Goal: Obtain resource: Obtain resource

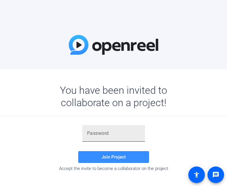
click at [92, 132] on input "text" at bounding box center [113, 132] width 53 height 7
paste input "Vn+Lv'"
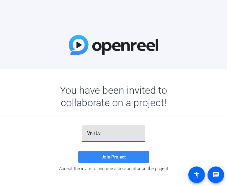
type input "Vn+Lv'"
click at [118, 152] on span at bounding box center [113, 157] width 71 height 14
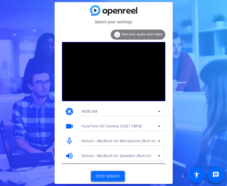
click at [107, 175] on span "Enter session" at bounding box center [108, 176] width 24 height 6
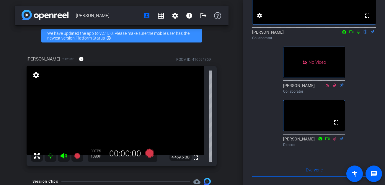
scroll to position [65, 0]
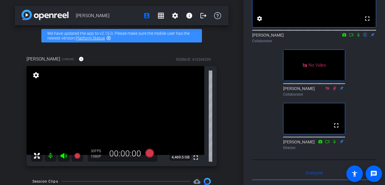
click at [358, 37] on icon at bounding box center [358, 35] width 5 height 4
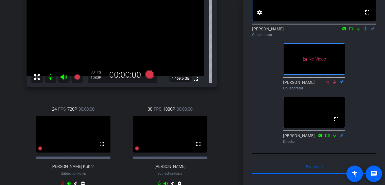
scroll to position [111, 0]
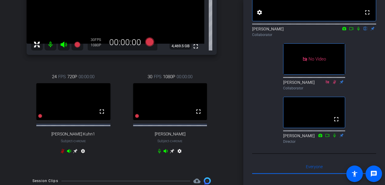
click at [173, 153] on icon at bounding box center [172, 151] width 5 height 5
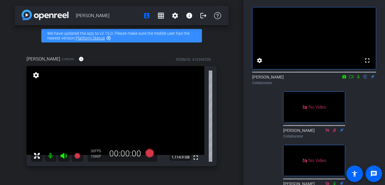
scroll to position [21, 0]
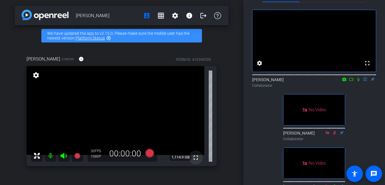
click at [196, 158] on mat-icon "fullscreen" at bounding box center [195, 157] width 7 height 7
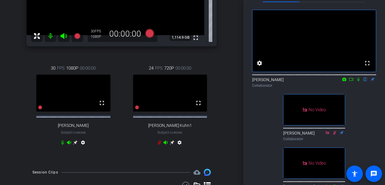
scroll to position [118, 0]
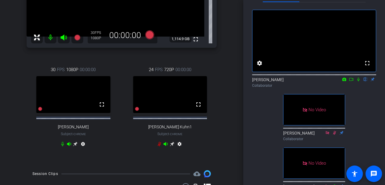
click at [76, 146] on icon at bounding box center [75, 144] width 4 height 4
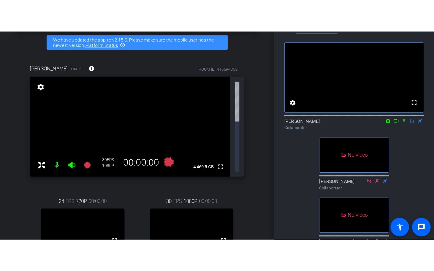
scroll to position [38, 0]
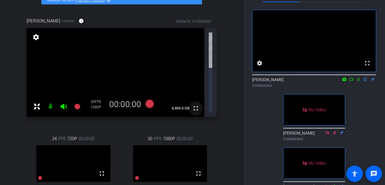
click at [196, 105] on mat-icon "fullscreen" at bounding box center [195, 108] width 7 height 7
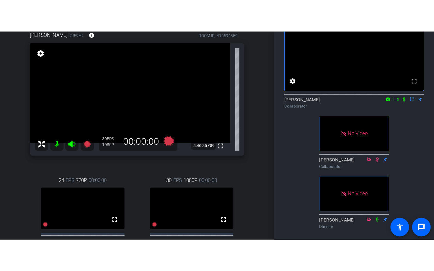
scroll to position [55, 0]
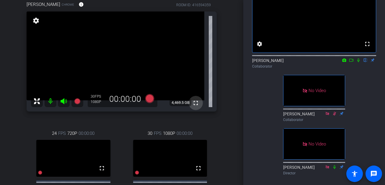
click at [194, 102] on mat-icon "fullscreen" at bounding box center [195, 102] width 7 height 7
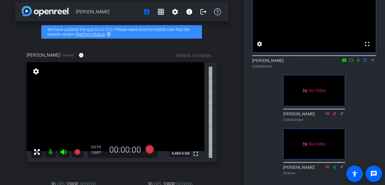
scroll to position [0, 0]
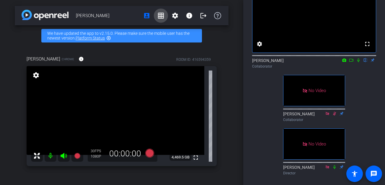
click at [161, 17] on mat-icon "grid_on" at bounding box center [160, 15] width 7 height 7
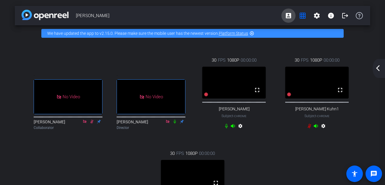
click at [288, 16] on mat-icon "account_box" at bounding box center [288, 15] width 7 height 7
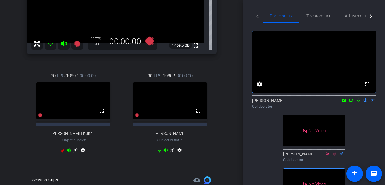
scroll to position [116, 0]
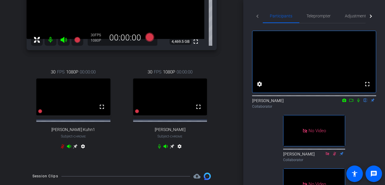
click at [76, 149] on icon at bounding box center [75, 146] width 5 height 5
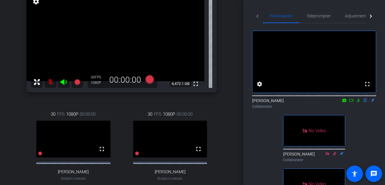
scroll to position [79, 0]
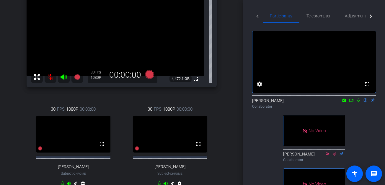
click at [358, 102] on icon at bounding box center [358, 101] width 2 height 4
click at [350, 102] on icon at bounding box center [351, 100] width 5 height 4
drag, startPoint x: 350, startPoint y: 107, endPoint x: 314, endPoint y: 107, distance: 36.3
click at [348, 107] on div "Peter Getzels Collaborator" at bounding box center [314, 104] width 124 height 12
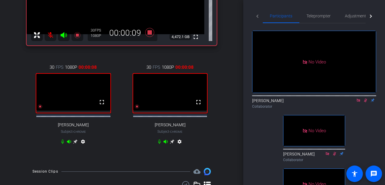
scroll to position [124, 0]
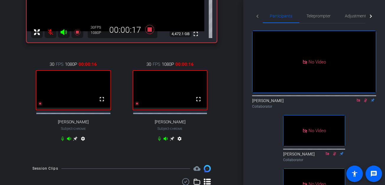
click at [74, 141] on icon at bounding box center [75, 139] width 4 height 4
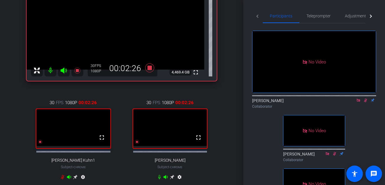
scroll to position [106, 0]
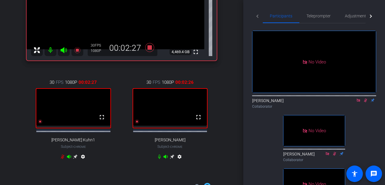
click at [172, 159] on icon at bounding box center [172, 156] width 5 height 5
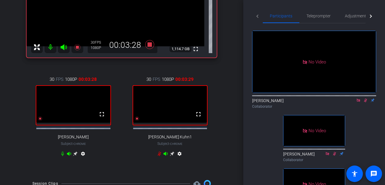
scroll to position [110, 0]
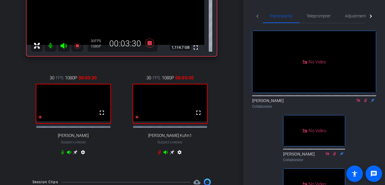
click at [172, 153] on div "30 FPS 1080P 00:03:30 fullscreen Robert Lawrence Kuhn1 Subject - Chrome settings" at bounding box center [169, 116] width 93 height 102
click at [171, 155] on icon at bounding box center [172, 152] width 4 height 4
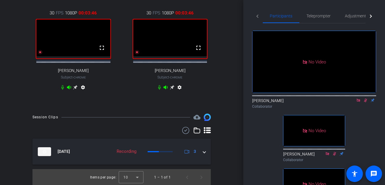
scroll to position [174, 0]
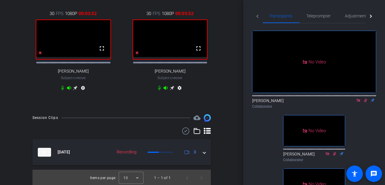
click at [171, 90] on icon at bounding box center [172, 88] width 4 height 4
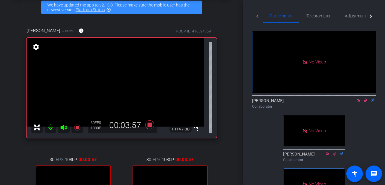
scroll to position [0, 0]
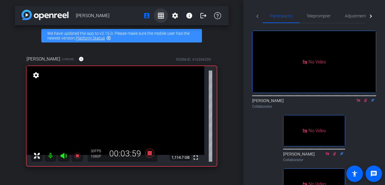
click at [163, 14] on mat-icon "grid_on" at bounding box center [160, 15] width 7 height 7
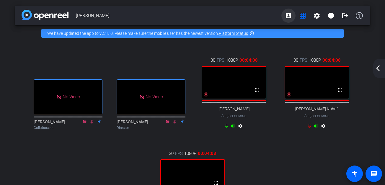
click at [288, 17] on mat-icon "account_box" at bounding box center [288, 15] width 7 height 7
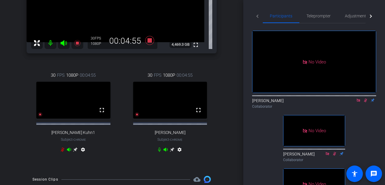
scroll to position [117, 0]
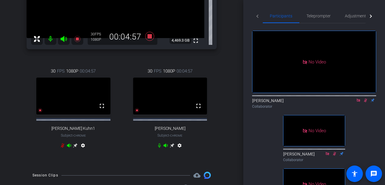
click at [173, 148] on icon at bounding box center [172, 145] width 4 height 4
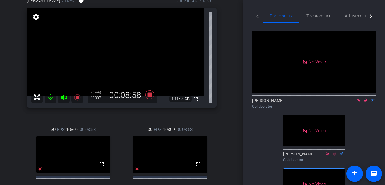
scroll to position [69, 0]
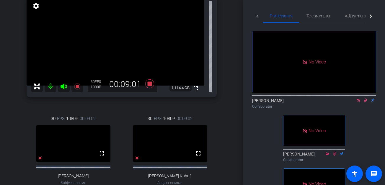
click at [227, 19] on div "Dr. James D. Tabor Chrome info ROOM ID: 416594359 fullscreen settings 1,114.4 G…" at bounding box center [122, 95] width 214 height 237
click at [222, 118] on div "Dr. James D. Tabor Chrome info ROOM ID: 416594359 fullscreen settings 1,114.4 G…" at bounding box center [122, 95] width 214 height 237
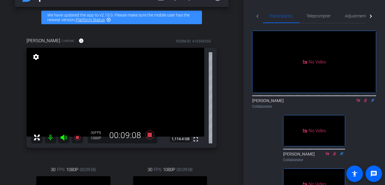
scroll to position [17, 0]
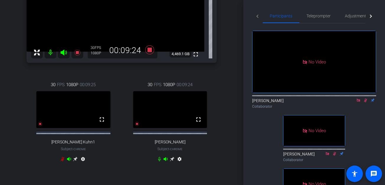
scroll to position [106, 0]
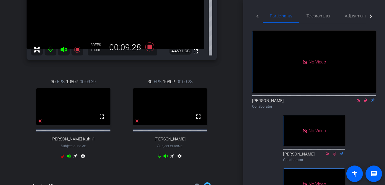
click at [172, 158] on icon at bounding box center [172, 156] width 5 height 5
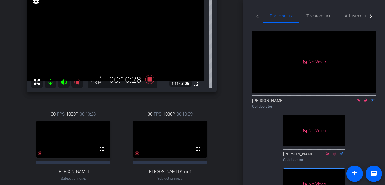
scroll to position [79, 0]
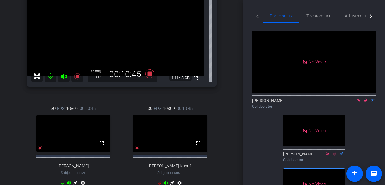
click at [366, 102] on icon at bounding box center [365, 100] width 5 height 4
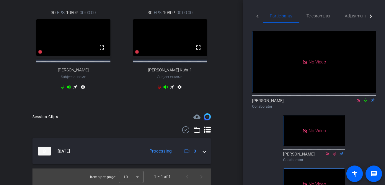
scroll to position [180, 0]
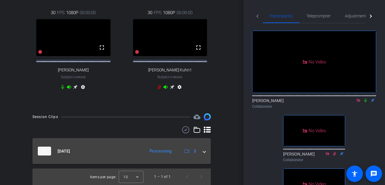
click at [203, 152] on span at bounding box center [204, 151] width 2 height 6
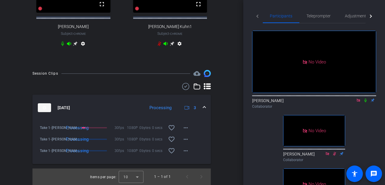
scroll to position [223, 0]
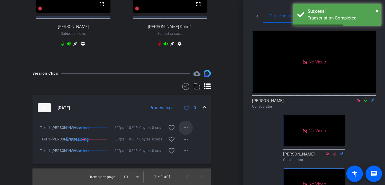
click at [186, 129] on mat-icon "more_horiz" at bounding box center [185, 127] width 7 height 7
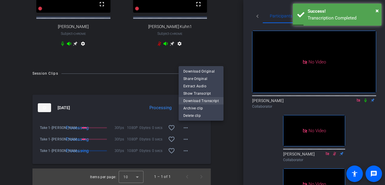
click at [189, 102] on span "Download Transcript" at bounding box center [200, 100] width 35 height 7
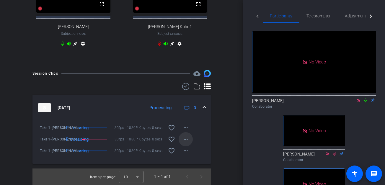
click at [185, 136] on mat-icon "more_horiz" at bounding box center [185, 139] width 7 height 7
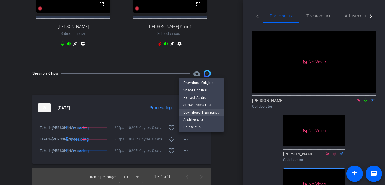
click at [189, 111] on span "Download Transcript" at bounding box center [200, 112] width 35 height 7
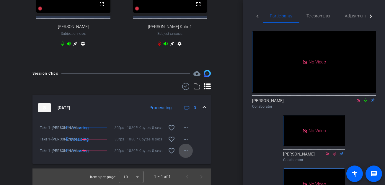
click at [185, 149] on mat-icon "more_horiz" at bounding box center [185, 150] width 7 height 7
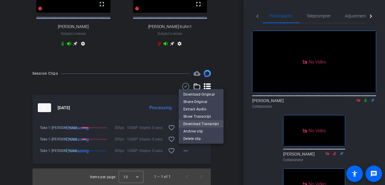
click at [192, 123] on span "Download Transcript" at bounding box center [200, 123] width 35 height 7
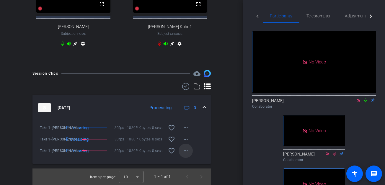
click at [186, 149] on mat-icon "more_horiz" at bounding box center [185, 150] width 7 height 7
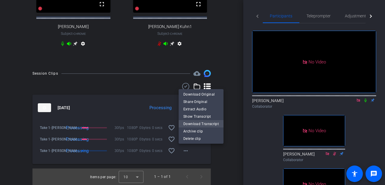
click at [191, 123] on span "Download Transcript" at bounding box center [200, 123] width 35 height 7
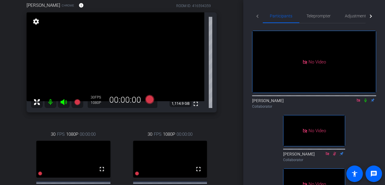
scroll to position [49, 0]
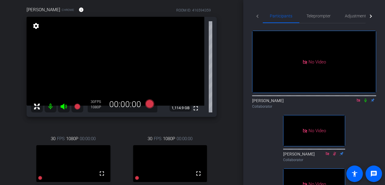
click at [366, 102] on icon at bounding box center [365, 100] width 5 height 4
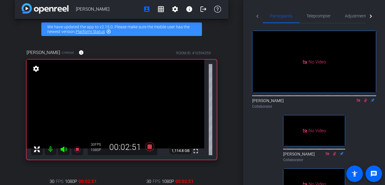
scroll to position [0, 0]
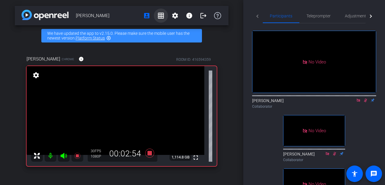
click at [160, 17] on mat-icon "grid_on" at bounding box center [160, 15] width 7 height 7
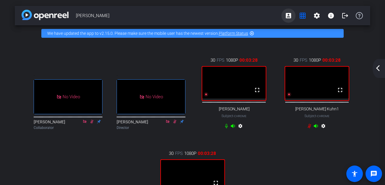
click at [290, 14] on mat-icon "account_box" at bounding box center [288, 15] width 7 height 7
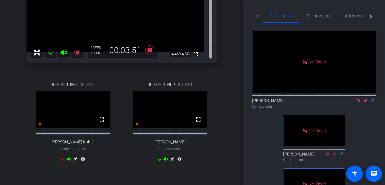
scroll to position [111, 0]
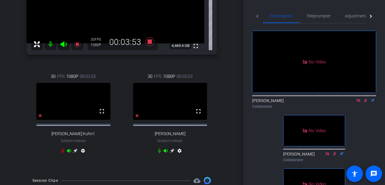
click at [173, 153] on icon at bounding box center [172, 150] width 5 height 5
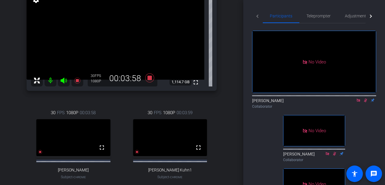
scroll to position [76, 0]
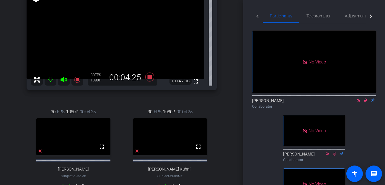
click at [230, 68] on div "[PERSON_NAME] Chat account_box grid_on settings info logout We have updated the…" at bounding box center [121, 16] width 243 height 185
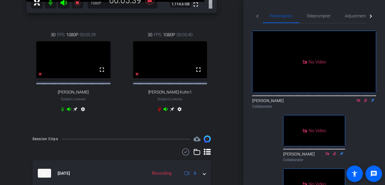
scroll to position [210, 0]
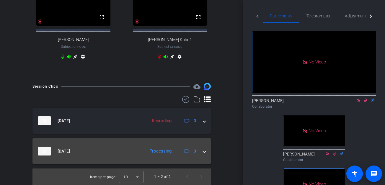
click at [204, 151] on span at bounding box center [204, 151] width 2 height 6
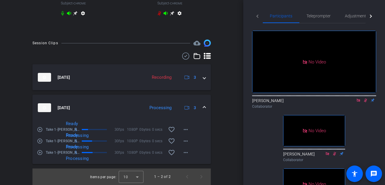
scroll to position [242, 0]
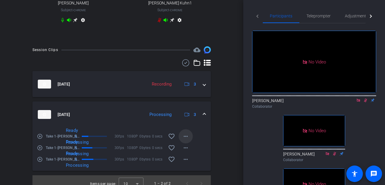
click at [187, 139] on mat-icon "more_horiz" at bounding box center [185, 136] width 7 height 7
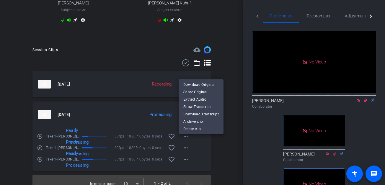
click at [185, 142] on div at bounding box center [192, 92] width 385 height 185
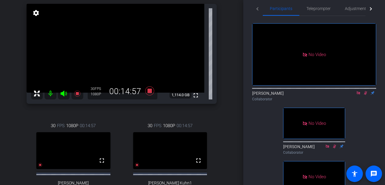
scroll to position [6, 0]
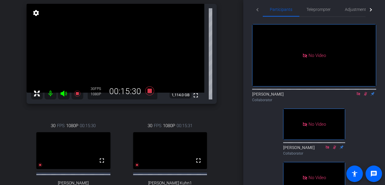
click at [365, 96] on icon at bounding box center [365, 94] width 5 height 4
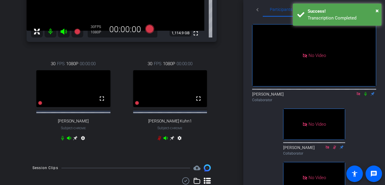
scroll to position [124, 0]
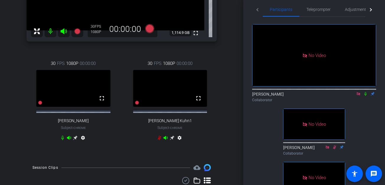
click at [366, 96] on icon at bounding box center [365, 94] width 5 height 4
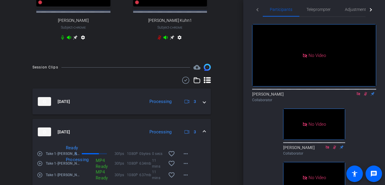
scroll to position [231, 0]
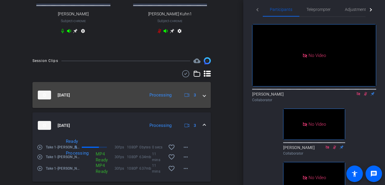
click at [204, 98] on span at bounding box center [204, 95] width 2 height 6
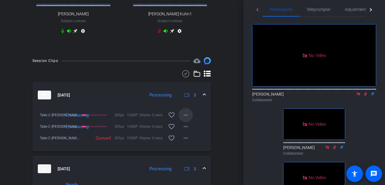
click at [186, 119] on mat-icon "more_horiz" at bounding box center [185, 114] width 7 height 7
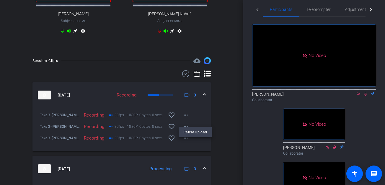
click at [221, 125] on div at bounding box center [192, 92] width 385 height 185
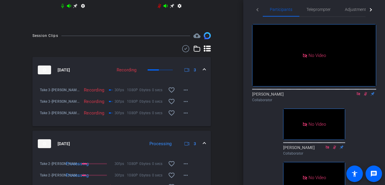
scroll to position [271, 0]
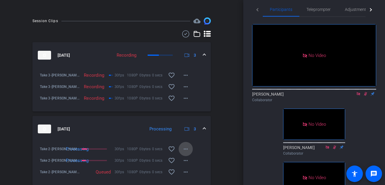
click at [189, 152] on span at bounding box center [185, 149] width 14 height 14
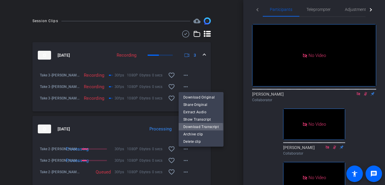
click at [195, 127] on span "Download Transcript" at bounding box center [200, 126] width 35 height 7
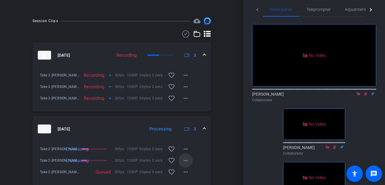
click at [186, 163] on mat-icon "more_horiz" at bounding box center [185, 160] width 7 height 7
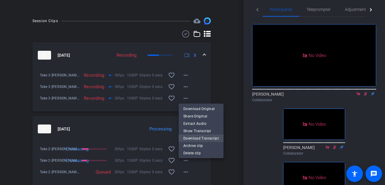
click at [191, 138] on span "Download Transcript" at bounding box center [200, 138] width 35 height 7
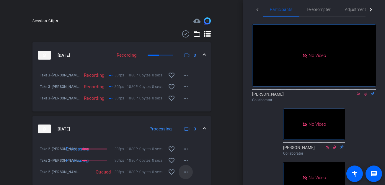
click at [186, 175] on mat-icon "more_horiz" at bounding box center [185, 171] width 7 height 7
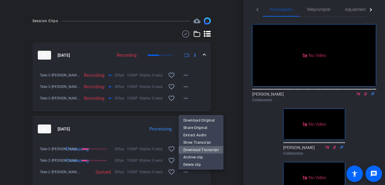
click at [189, 149] on span "Download Transcript" at bounding box center [200, 149] width 35 height 7
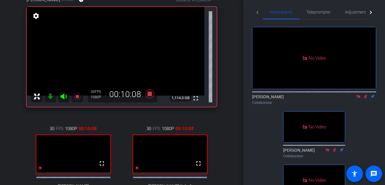
scroll to position [59, 0]
click at [365, 99] on icon at bounding box center [365, 97] width 3 height 4
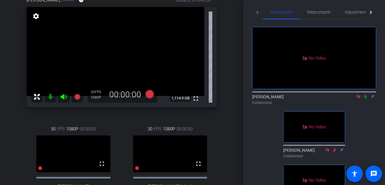
click at [365, 99] on icon at bounding box center [365, 96] width 5 height 4
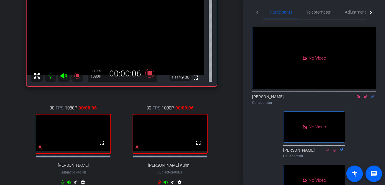
scroll to position [0, 0]
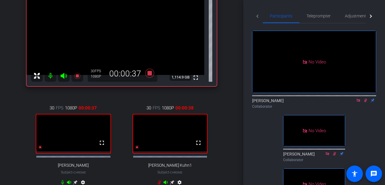
click at [366, 102] on icon at bounding box center [365, 101] width 3 height 4
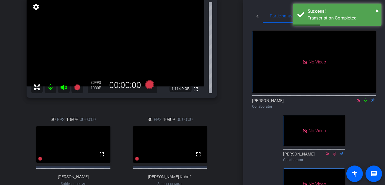
scroll to position [68, 0]
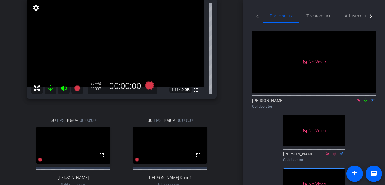
click at [365, 102] on icon at bounding box center [365, 101] width 2 height 4
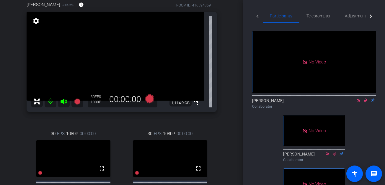
scroll to position [56, 0]
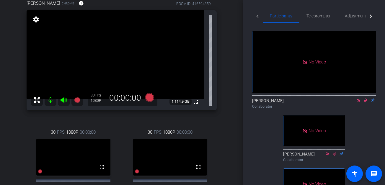
click at [365, 102] on icon at bounding box center [365, 100] width 5 height 4
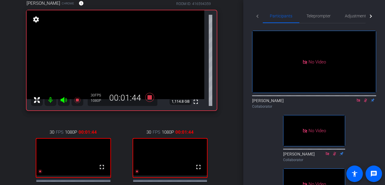
click at [365, 102] on icon at bounding box center [365, 100] width 5 height 4
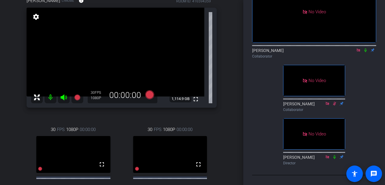
scroll to position [58, 0]
click at [365, 52] on icon at bounding box center [365, 50] width 2 height 4
click at [365, 52] on icon at bounding box center [365, 50] width 3 height 4
click at [365, 52] on icon at bounding box center [365, 50] width 5 height 4
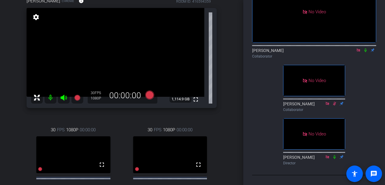
click at [365, 52] on icon at bounding box center [365, 50] width 5 height 4
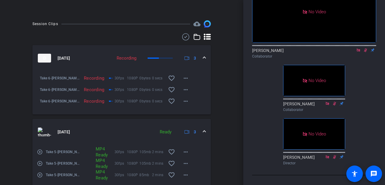
scroll to position [276, 0]
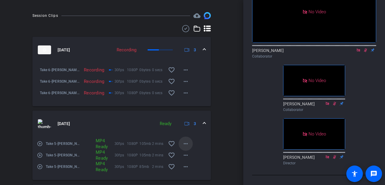
click at [187, 146] on mat-icon "more_horiz" at bounding box center [185, 143] width 7 height 7
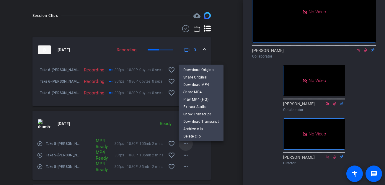
click at [187, 146] on div at bounding box center [192, 92] width 385 height 185
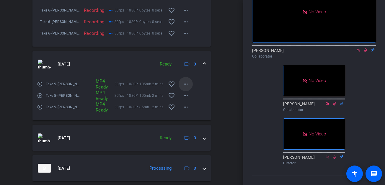
scroll to position [339, 0]
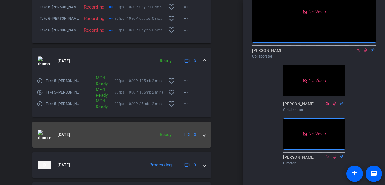
click at [204, 138] on span at bounding box center [204, 135] width 2 height 6
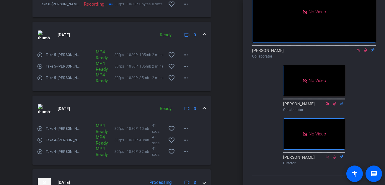
scroll to position [391, 0]
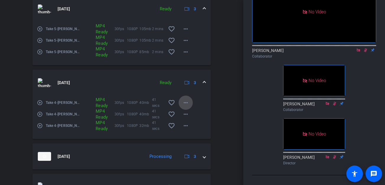
click at [187, 106] on mat-icon "more_horiz" at bounding box center [185, 102] width 7 height 7
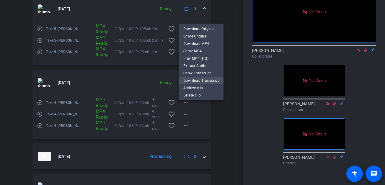
click at [191, 78] on span "Download Transcript" at bounding box center [200, 80] width 35 height 7
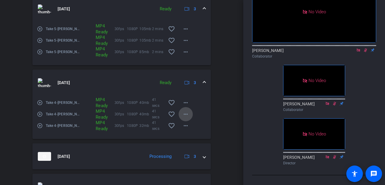
click at [185, 118] on mat-icon "more_horiz" at bounding box center [185, 114] width 7 height 7
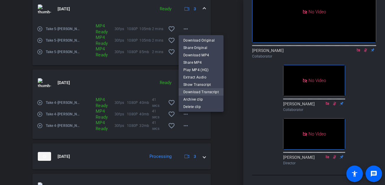
click at [189, 91] on span "Download Transcript" at bounding box center [200, 91] width 35 height 7
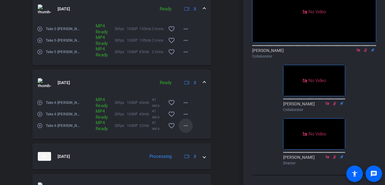
click at [187, 129] on mat-icon "more_horiz" at bounding box center [185, 125] width 7 height 7
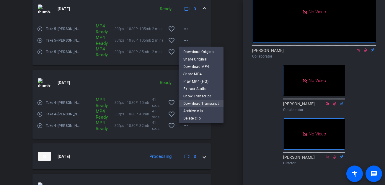
click at [190, 103] on span "Download Transcript" at bounding box center [200, 103] width 35 height 7
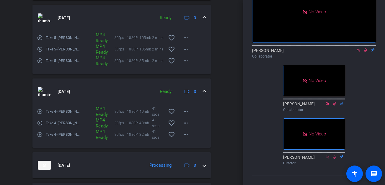
scroll to position [382, 0]
click at [186, 41] on mat-icon "more_horiz" at bounding box center [185, 38] width 7 height 7
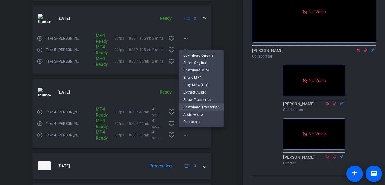
click at [196, 106] on span "Download Transcript" at bounding box center [200, 107] width 35 height 7
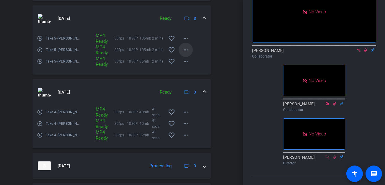
click at [186, 53] on mat-icon "more_horiz" at bounding box center [185, 49] width 7 height 7
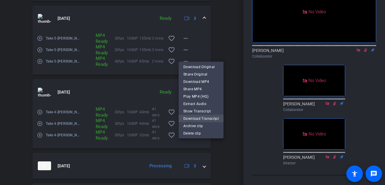
click at [194, 118] on span "Download Transcript" at bounding box center [200, 118] width 35 height 7
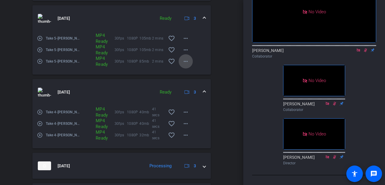
click at [187, 63] on mat-icon "more_horiz" at bounding box center [185, 61] width 7 height 7
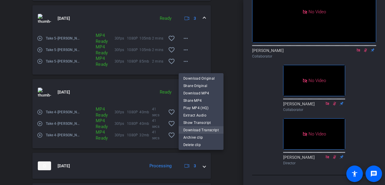
click at [195, 129] on span "Download Transcript" at bounding box center [200, 130] width 35 height 7
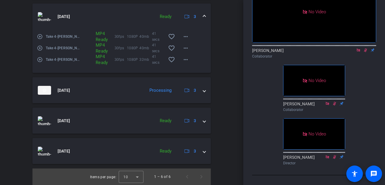
scroll to position [462, 0]
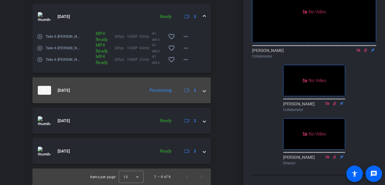
click at [205, 92] on span at bounding box center [204, 90] width 2 height 6
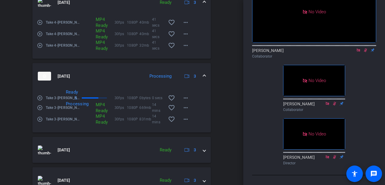
scroll to position [475, 0]
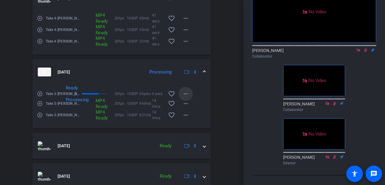
click at [186, 96] on mat-icon "more_horiz" at bounding box center [185, 93] width 7 height 7
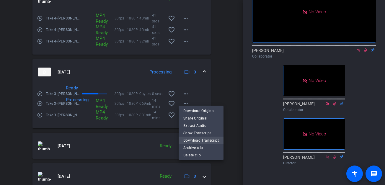
click at [188, 138] on span "Download Transcript" at bounding box center [200, 140] width 35 height 7
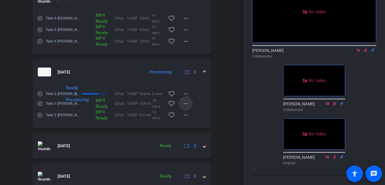
click at [186, 107] on mat-icon "more_horiz" at bounding box center [185, 103] width 7 height 7
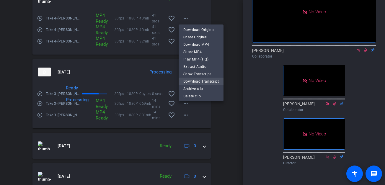
click at [194, 80] on span "Download Transcript" at bounding box center [200, 81] width 35 height 7
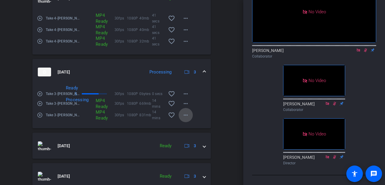
click at [185, 119] on mat-icon "more_horiz" at bounding box center [185, 114] width 7 height 7
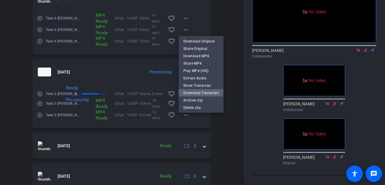
click at [193, 89] on button "Download Transcript" at bounding box center [200, 92] width 45 height 7
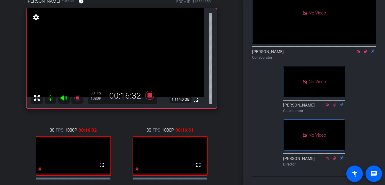
scroll to position [51, 0]
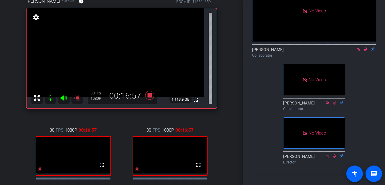
click at [365, 47] on div at bounding box center [314, 44] width 124 height 5
click at [365, 51] on icon at bounding box center [365, 49] width 3 height 4
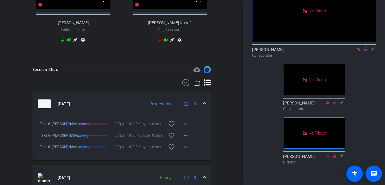
scroll to position [229, 0]
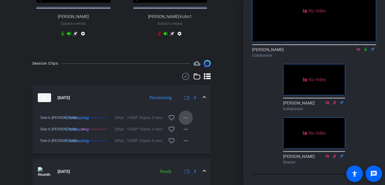
click at [187, 119] on mat-icon "more_horiz" at bounding box center [185, 117] width 7 height 7
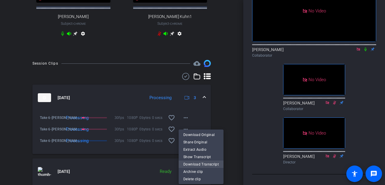
click at [193, 166] on span "Download Transcript" at bounding box center [200, 164] width 35 height 7
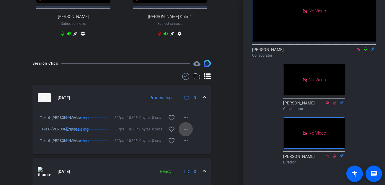
click at [186, 133] on mat-icon "more_horiz" at bounding box center [185, 129] width 7 height 7
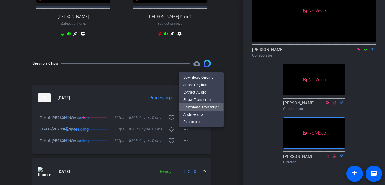
click at [192, 107] on span "Download Transcript" at bounding box center [200, 107] width 35 height 7
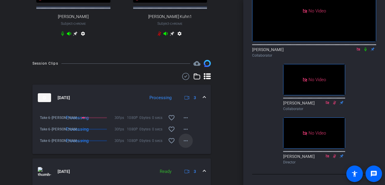
click at [184, 144] on mat-icon "more_horiz" at bounding box center [185, 140] width 7 height 7
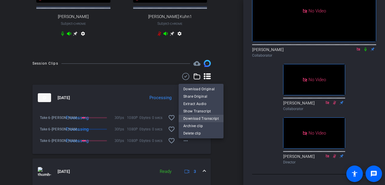
click at [191, 117] on span "Download Transcript" at bounding box center [200, 118] width 35 height 7
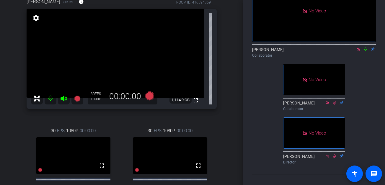
scroll to position [58, 0]
click at [366, 51] on icon at bounding box center [365, 49] width 2 height 4
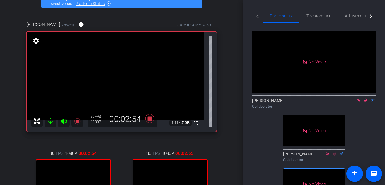
scroll to position [0, 0]
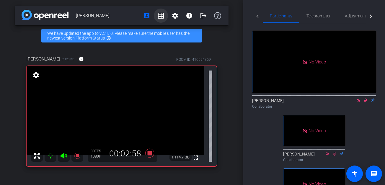
click at [160, 14] on mat-icon "grid_on" at bounding box center [160, 15] width 7 height 7
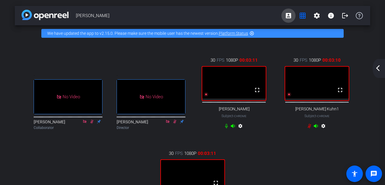
click at [287, 17] on mat-icon "account_box" at bounding box center [288, 15] width 7 height 7
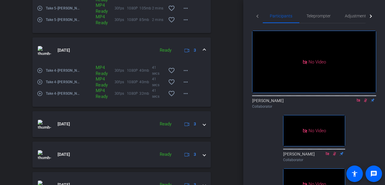
scroll to position [511, 0]
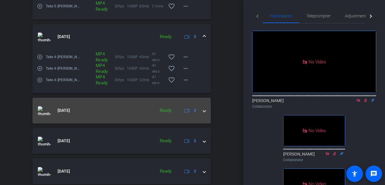
click at [204, 114] on span at bounding box center [204, 110] width 2 height 6
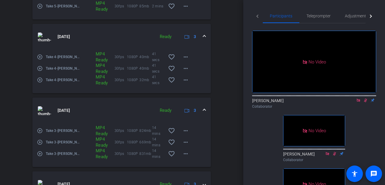
scroll to position [505, 0]
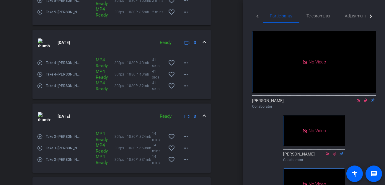
click at [203, 119] on span at bounding box center [204, 116] width 2 height 6
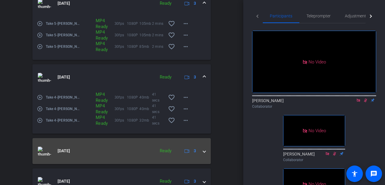
scroll to position [444, 0]
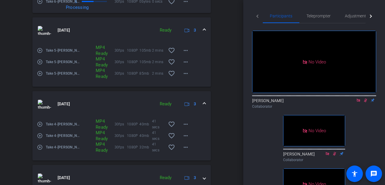
click at [204, 107] on span at bounding box center [204, 104] width 2 height 6
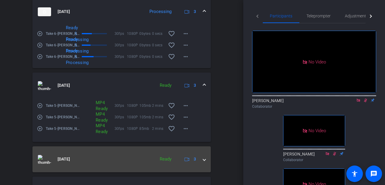
scroll to position [388, 0]
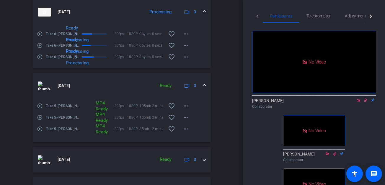
click at [204, 89] on span at bounding box center [204, 86] width 2 height 6
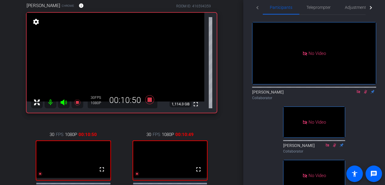
scroll to position [53, 0]
click at [366, 94] on icon at bounding box center [365, 92] width 5 height 4
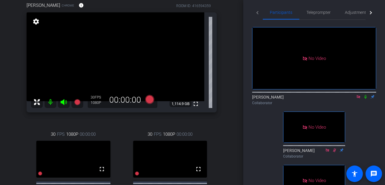
scroll to position [52, 0]
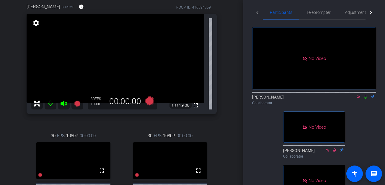
click at [365, 99] on icon at bounding box center [365, 97] width 2 height 4
click at [365, 99] on icon at bounding box center [365, 97] width 5 height 4
click at [365, 99] on icon at bounding box center [365, 97] width 2 height 4
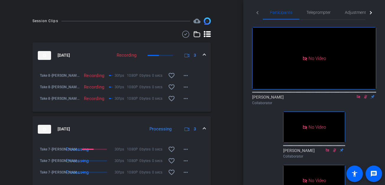
scroll to position [276, 0]
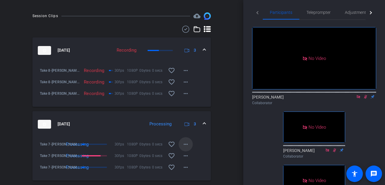
click at [187, 148] on mat-icon "more_horiz" at bounding box center [185, 144] width 7 height 7
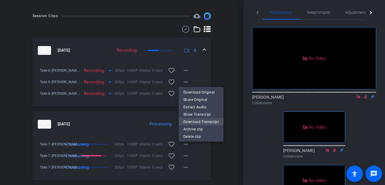
click at [191, 122] on span "Download Transcript" at bounding box center [200, 121] width 35 height 7
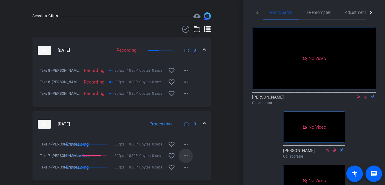
click at [184, 159] on mat-icon "more_horiz" at bounding box center [185, 155] width 7 height 7
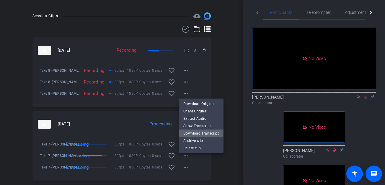
click at [188, 131] on span "Download Transcript" at bounding box center [200, 133] width 35 height 7
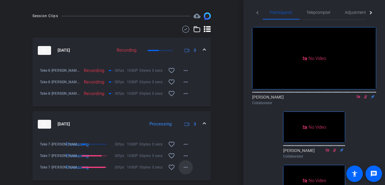
click at [186, 171] on mat-icon "more_horiz" at bounding box center [185, 167] width 7 height 7
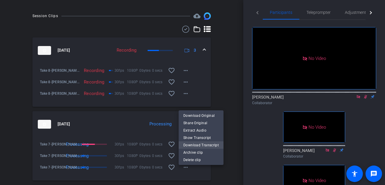
click at [190, 144] on span "Download Transcript" at bounding box center [200, 144] width 35 height 7
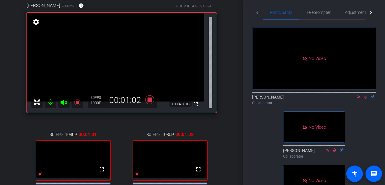
scroll to position [53, 0]
click at [366, 99] on icon at bounding box center [365, 97] width 5 height 4
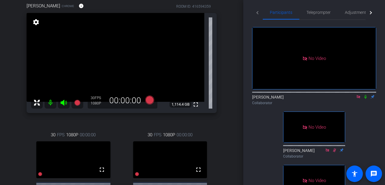
click at [366, 99] on icon at bounding box center [365, 97] width 5 height 4
click at [364, 99] on icon at bounding box center [365, 97] width 5 height 4
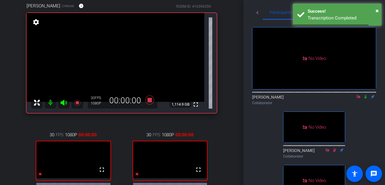
click at [366, 99] on icon at bounding box center [365, 97] width 5 height 4
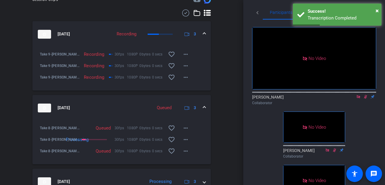
scroll to position [297, 0]
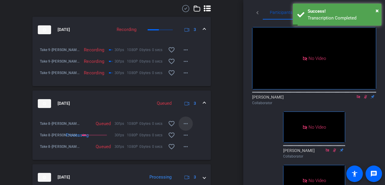
click at [188, 127] on mat-icon "more_horiz" at bounding box center [185, 123] width 7 height 7
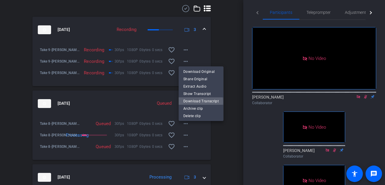
click at [192, 102] on span "Download Transcript" at bounding box center [200, 101] width 35 height 7
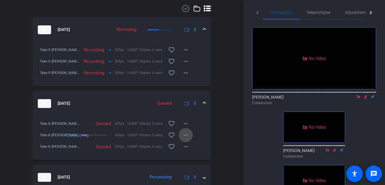
click at [184, 137] on mat-icon "more_horiz" at bounding box center [185, 135] width 7 height 7
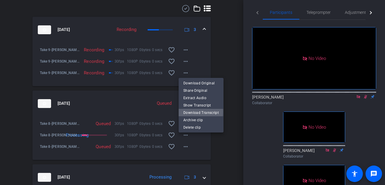
click at [191, 111] on span "Download Transcript" at bounding box center [200, 112] width 35 height 7
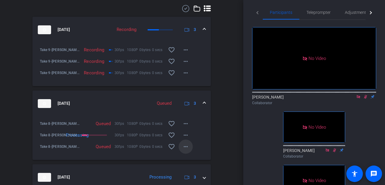
click at [186, 150] on mat-icon "more_horiz" at bounding box center [185, 146] width 7 height 7
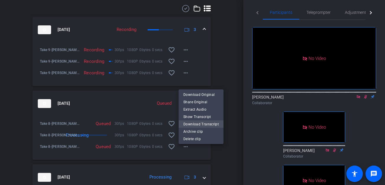
click at [192, 124] on span "Download Transcript" at bounding box center [200, 124] width 35 height 7
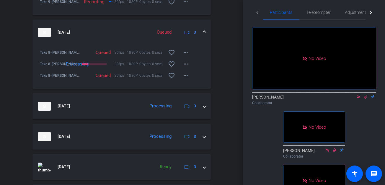
scroll to position [373, 0]
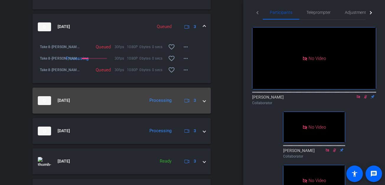
click at [205, 104] on span at bounding box center [204, 100] width 2 height 6
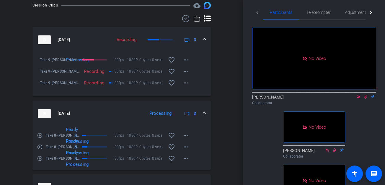
scroll to position [292, 0]
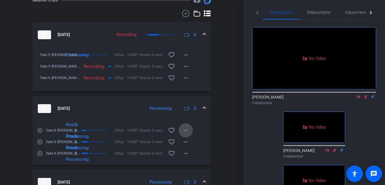
click at [186, 134] on mat-icon "more_horiz" at bounding box center [185, 130] width 7 height 7
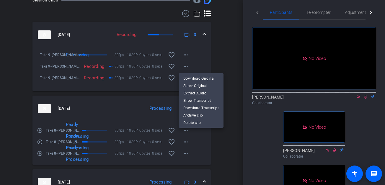
click at [187, 147] on div at bounding box center [192, 92] width 385 height 185
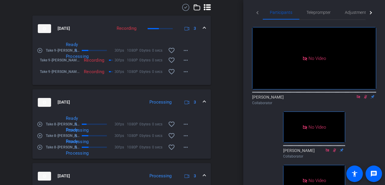
scroll to position [313, 0]
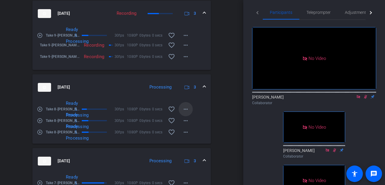
click at [186, 113] on mat-icon "more_horiz" at bounding box center [185, 109] width 7 height 7
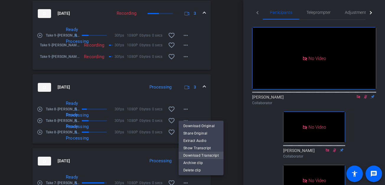
click at [193, 154] on span "Download Transcript" at bounding box center [200, 155] width 35 height 7
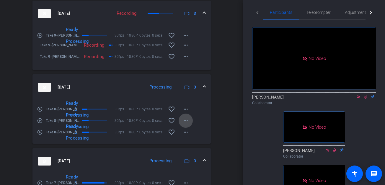
click at [186, 124] on mat-icon "more_horiz" at bounding box center [185, 120] width 7 height 7
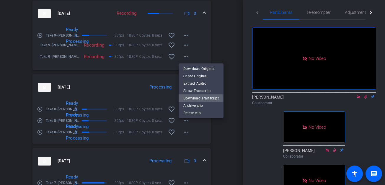
click at [191, 99] on span "Download Transcript" at bounding box center [200, 98] width 35 height 7
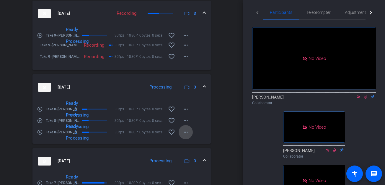
click at [188, 136] on mat-icon "more_horiz" at bounding box center [185, 132] width 7 height 7
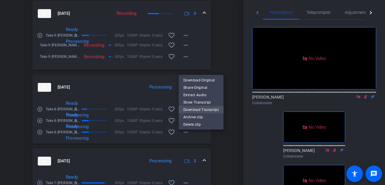
click at [192, 110] on span "Download Transcript" at bounding box center [200, 109] width 35 height 7
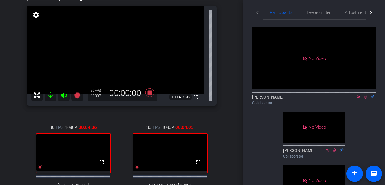
scroll to position [62, 0]
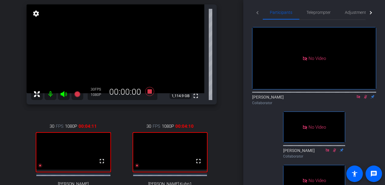
click at [367, 99] on icon at bounding box center [365, 97] width 5 height 4
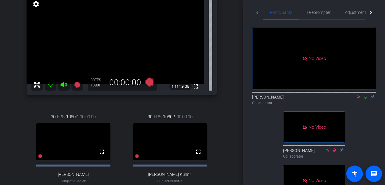
scroll to position [73, 0]
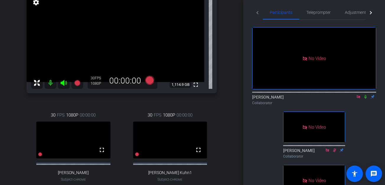
click at [365, 99] on icon at bounding box center [365, 97] width 2 height 4
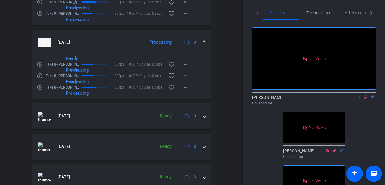
scroll to position [434, 0]
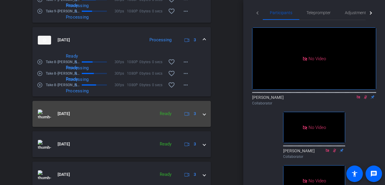
click at [202, 118] on div "[DATE] Ready 3" at bounding box center [120, 113] width 165 height 9
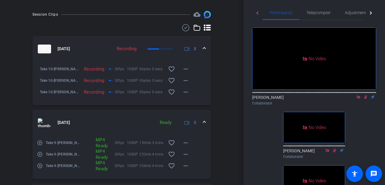
scroll to position [282, 0]
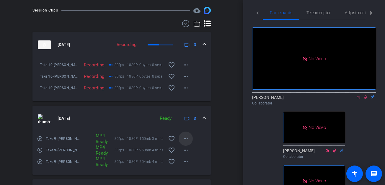
click at [186, 142] on mat-icon "more_horiz" at bounding box center [185, 138] width 7 height 7
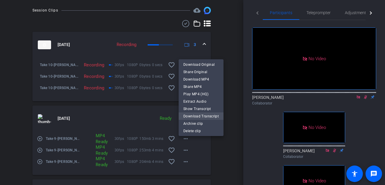
click at [191, 116] on span "Download Transcript" at bounding box center [200, 116] width 35 height 7
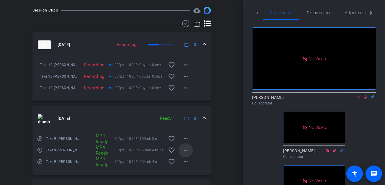
click at [184, 154] on mat-icon "more_horiz" at bounding box center [185, 150] width 7 height 7
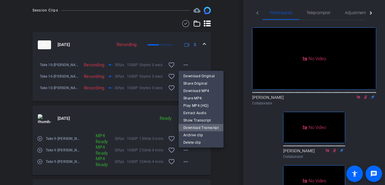
click at [191, 127] on span "Download Transcript" at bounding box center [200, 127] width 35 height 7
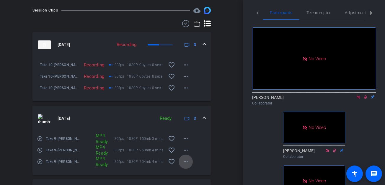
click at [188, 165] on mat-icon "more_horiz" at bounding box center [185, 161] width 7 height 7
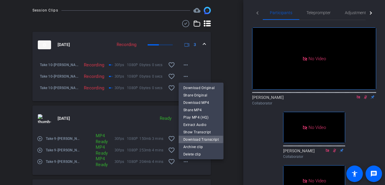
click at [193, 139] on span "Download Transcript" at bounding box center [200, 139] width 35 height 7
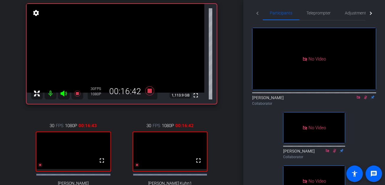
scroll to position [2, 0]
click at [365, 100] on icon at bounding box center [365, 98] width 5 height 4
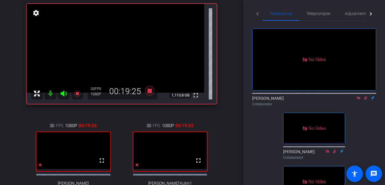
click at [365, 100] on icon at bounding box center [365, 98] width 3 height 4
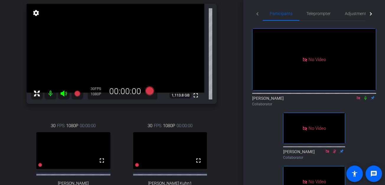
click at [358, 100] on icon at bounding box center [358, 98] width 5 height 4
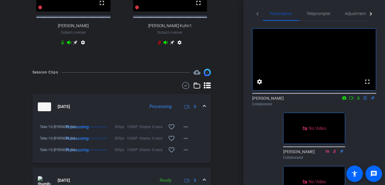
scroll to position [221, 0]
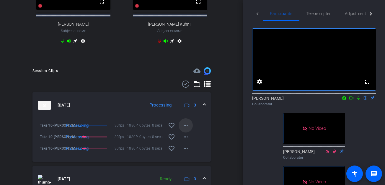
click at [186, 129] on mat-icon "more_horiz" at bounding box center [185, 125] width 7 height 7
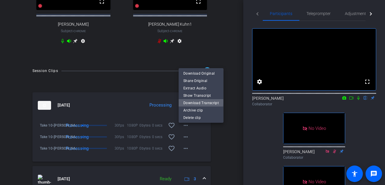
click at [193, 101] on span "Download Transcript" at bounding box center [200, 102] width 35 height 7
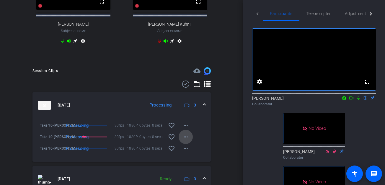
click at [185, 140] on mat-icon "more_horiz" at bounding box center [185, 136] width 7 height 7
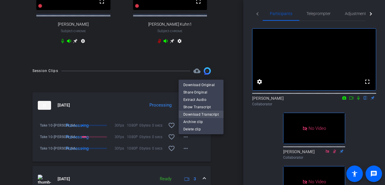
click at [196, 111] on span "Download Transcript" at bounding box center [200, 114] width 35 height 7
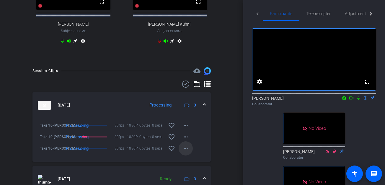
click at [186, 150] on mat-icon "more_horiz" at bounding box center [185, 148] width 7 height 7
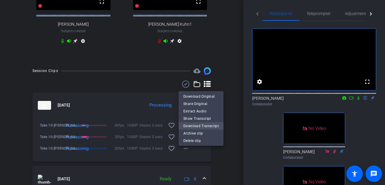
click at [193, 127] on span "Download Transcript" at bounding box center [200, 125] width 35 height 7
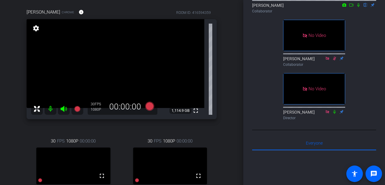
scroll to position [43, 0]
